Goal: Information Seeking & Learning: Check status

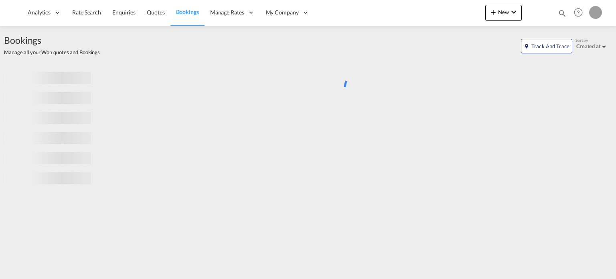
click at [564, 15] on md-icon "icon-magnify" at bounding box center [562, 13] width 9 height 9
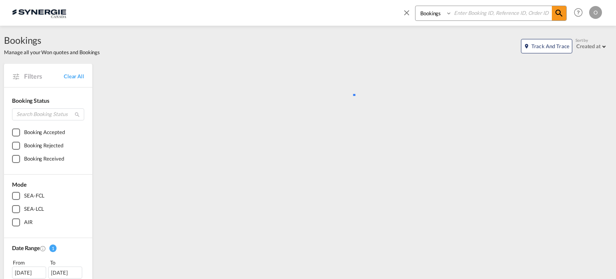
click at [435, 13] on select "Bookings Quotes Enquiries" at bounding box center [435, 13] width 38 height 14
select select "Quotes"
click at [416, 6] on select "Bookings Quotes Enquiries" at bounding box center [435, 13] width 38 height 14
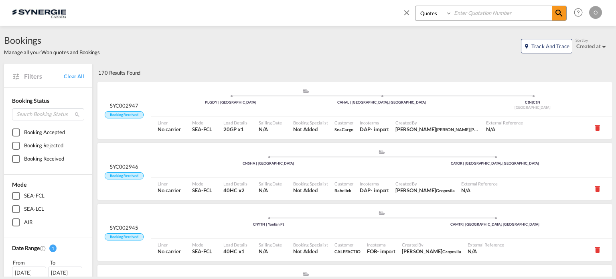
click at [456, 17] on input at bounding box center [502, 13] width 100 height 14
paste input "SYC000014157"
click at [554, 11] on span at bounding box center [559, 13] width 14 height 14
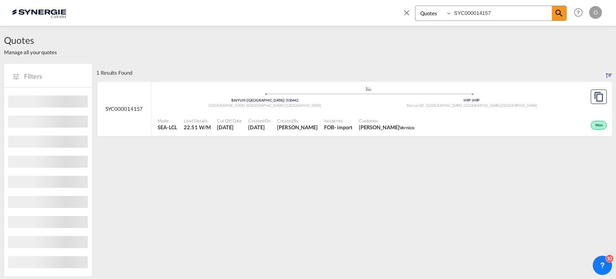
click at [324, 130] on div "Incoterms FOB - import" at bounding box center [338, 124] width 35 height 20
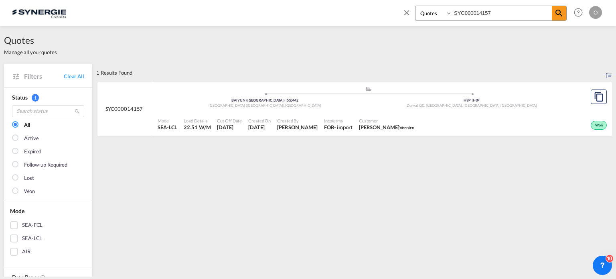
click at [470, 14] on input "SYC000014157" at bounding box center [502, 13] width 100 height 14
paste input "3994"
type input "SYC000013994"
click at [563, 18] on span at bounding box center [559, 13] width 14 height 14
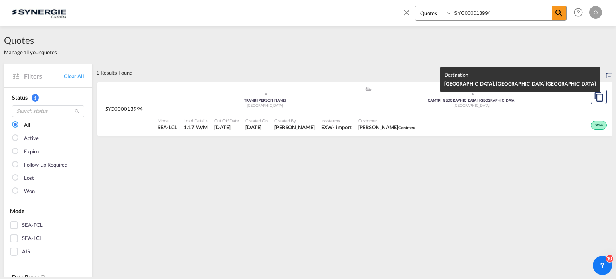
click at [494, 103] on div "[GEOGRAPHIC_DATA]" at bounding box center [472, 105] width 207 height 5
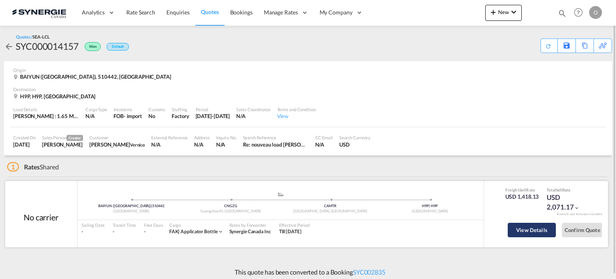
click at [550, 228] on button "View Details" at bounding box center [532, 230] width 48 height 14
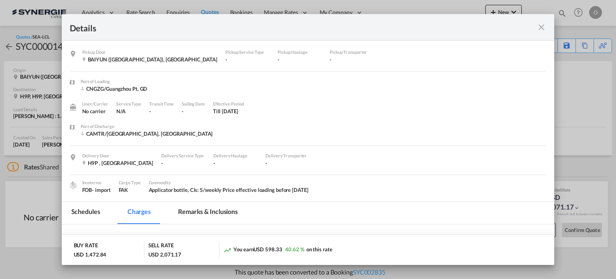
click at [543, 29] on md-icon "icon-close fg-AAA8AD m-0 cursor" at bounding box center [542, 27] width 10 height 10
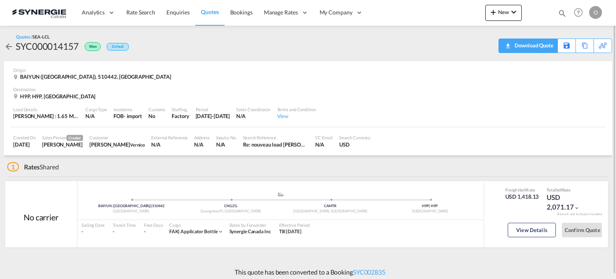
click at [536, 43] on div "Download Quote" at bounding box center [533, 45] width 41 height 13
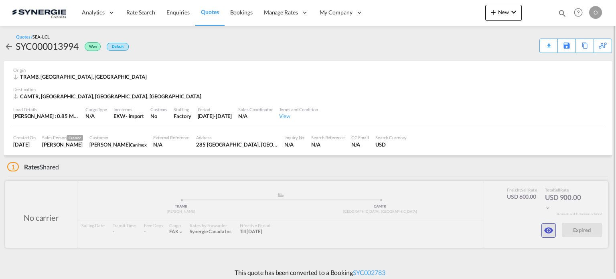
click at [548, 232] on md-icon "icon-eye" at bounding box center [549, 230] width 10 height 10
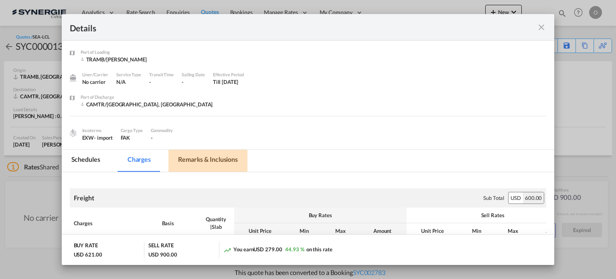
click at [218, 154] on md-tab-item "Remarks & Inclusions" at bounding box center [208, 161] width 79 height 22
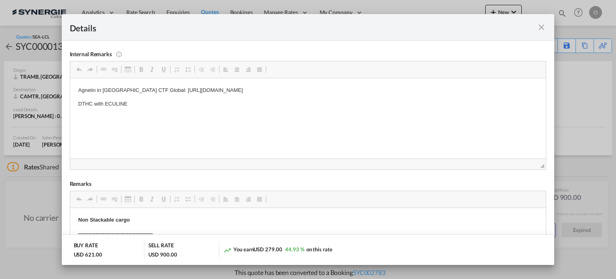
scroll to position [134, 0]
click at [542, 26] on md-icon "icon-close fg-AAA8AD m-0 cursor" at bounding box center [542, 27] width 10 height 10
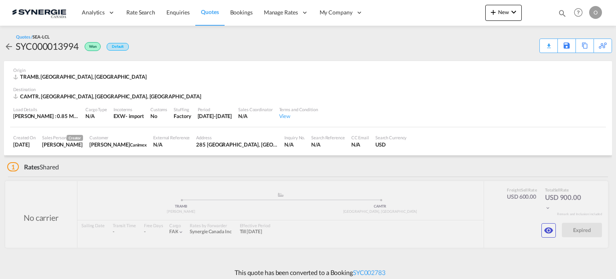
scroll to position [36, 0]
